Goal: Task Accomplishment & Management: Use online tool/utility

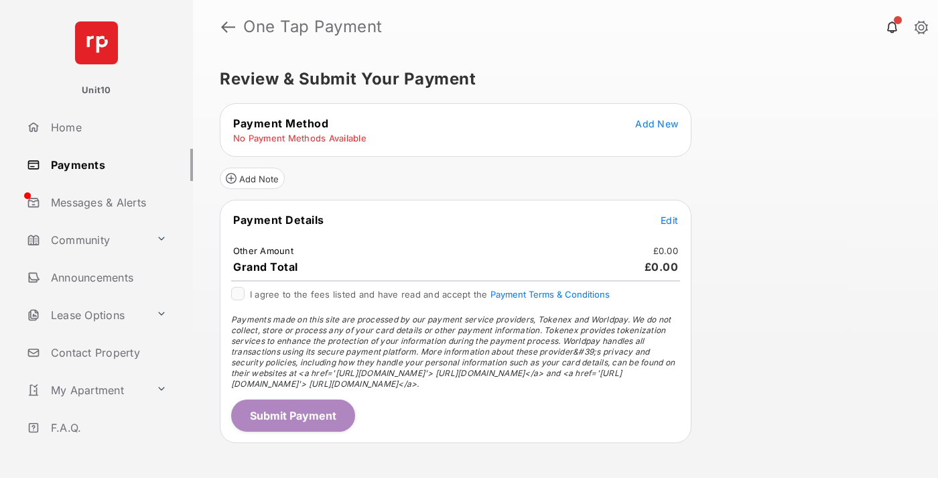
click at [656, 123] on span "Add New" at bounding box center [656, 123] width 43 height 11
